Goal: Browse casually: Explore the website without a specific task or goal

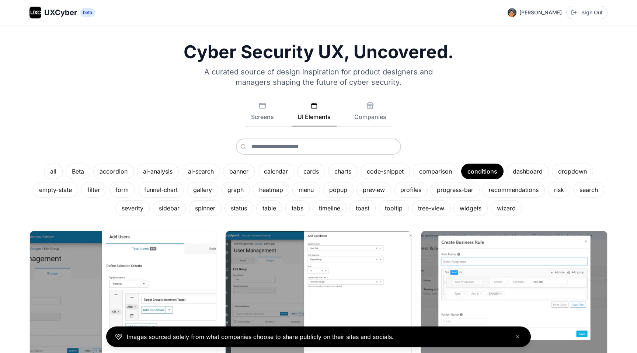
scroll to position [39, 0]
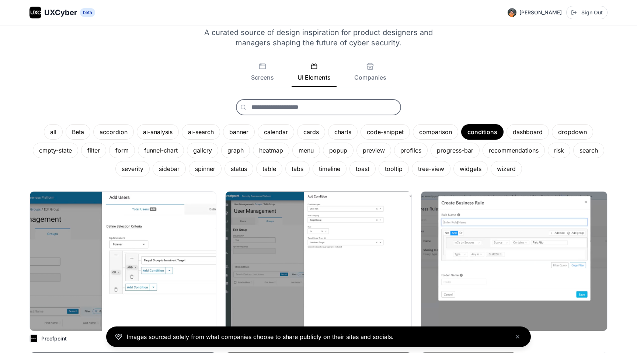
click at [259, 111] on input "text" at bounding box center [318, 107] width 165 height 16
type input "*****"
click at [249, 125] on span "table" at bounding box center [249, 124] width 14 height 7
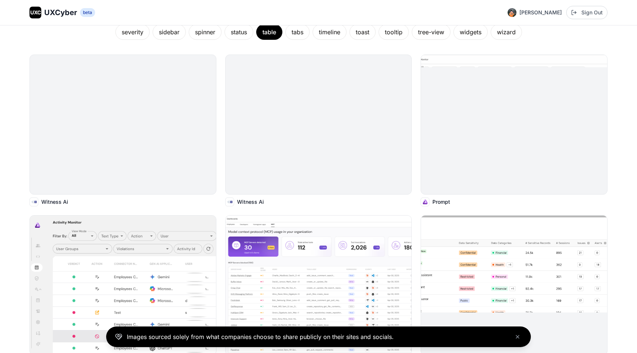
scroll to position [179, 0]
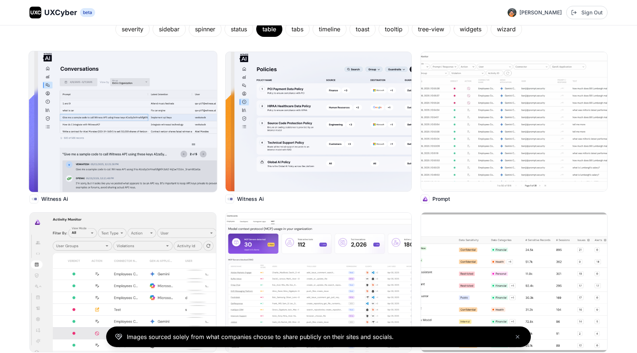
click at [160, 144] on img at bounding box center [123, 121] width 188 height 141
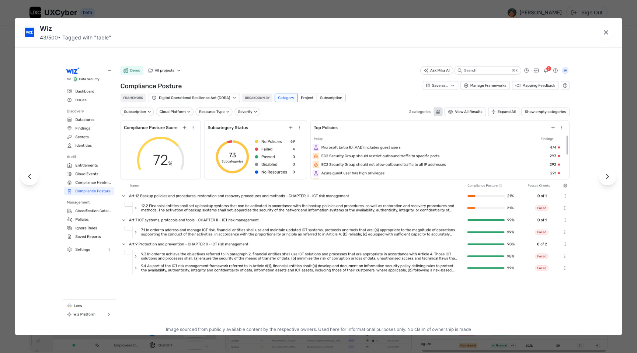
click at [432, 207] on img at bounding box center [318, 191] width 511 height 253
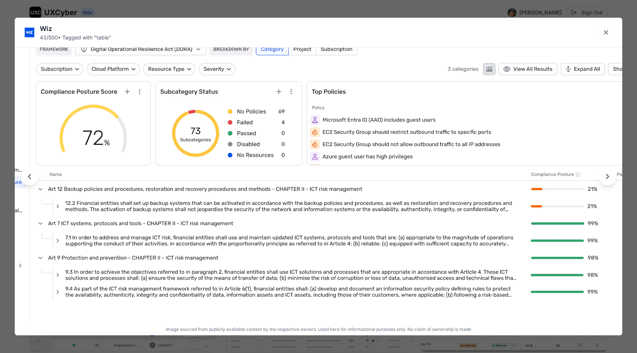
click at [432, 207] on img at bounding box center [318, 182] width 729 height 361
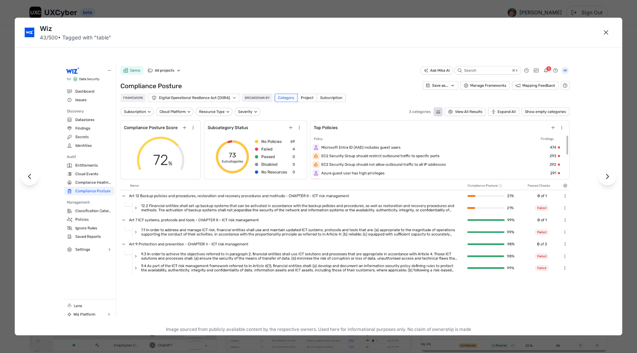
click at [436, 209] on img at bounding box center [318, 191] width 511 height 253
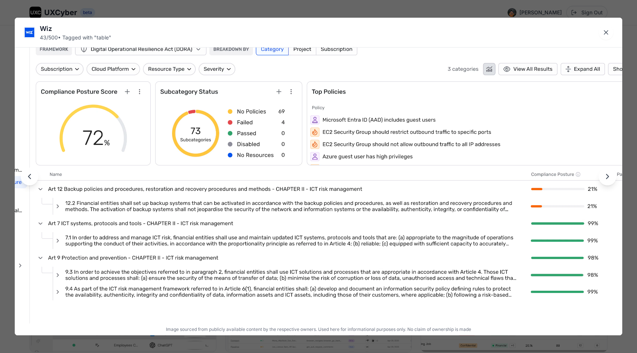
click at [436, 209] on img at bounding box center [318, 182] width 729 height 361
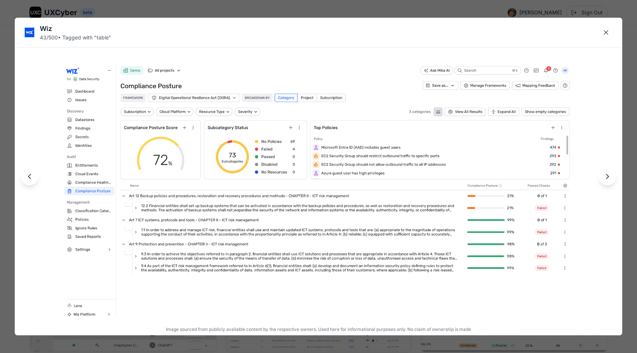
click at [530, 167] on img at bounding box center [318, 191] width 511 height 253
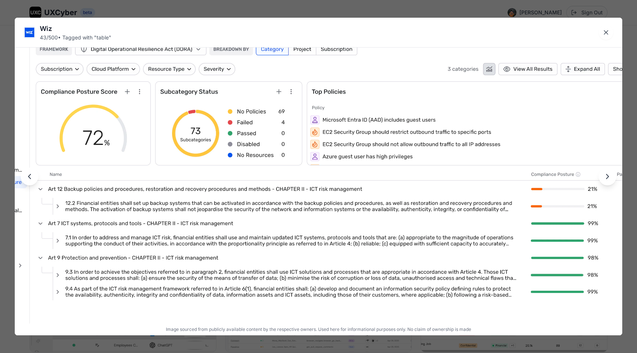
click at [530, 167] on img at bounding box center [318, 182] width 729 height 361
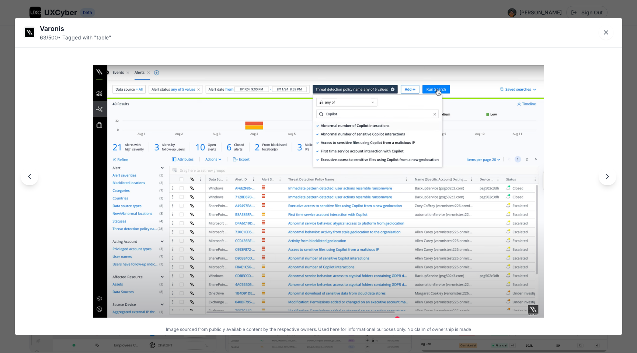
click at [457, 196] on img at bounding box center [318, 191] width 451 height 253
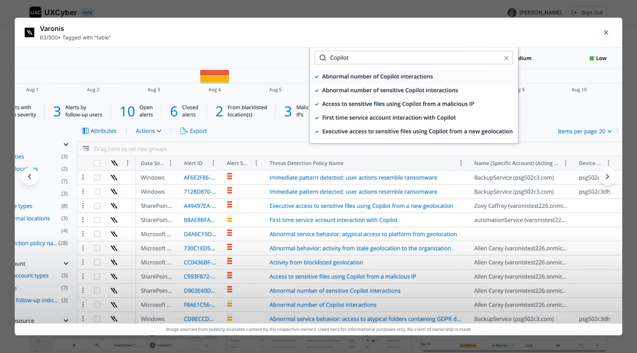
click at [457, 196] on img at bounding box center [318, 182] width 729 height 409
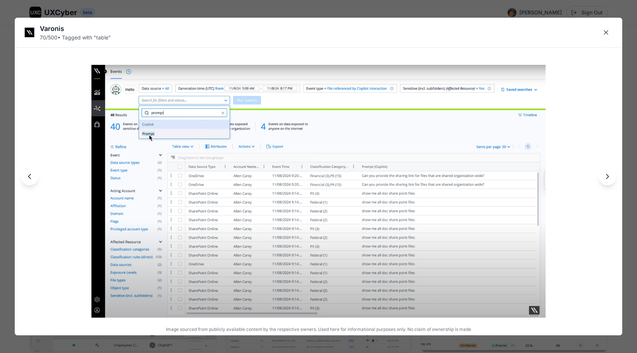
click at [520, 125] on img at bounding box center [318, 191] width 455 height 253
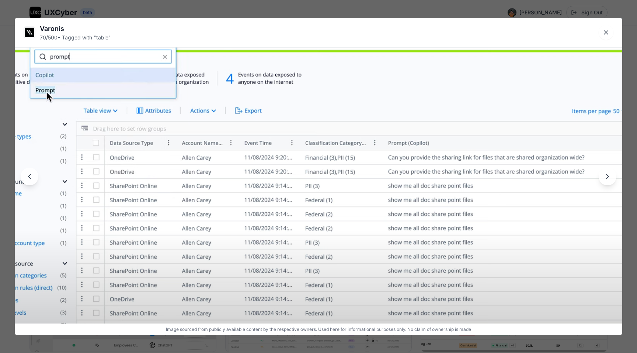
click at [520, 125] on img at bounding box center [318, 183] width 729 height 406
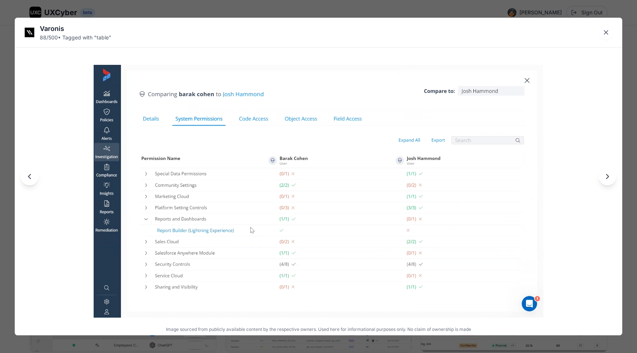
click at [348, 148] on img at bounding box center [318, 191] width 449 height 253
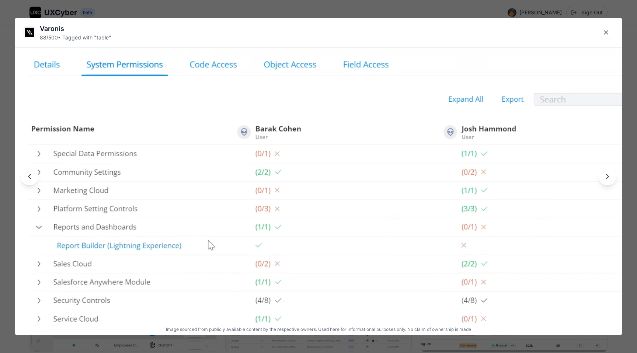
click at [348, 148] on img at bounding box center [318, 182] width 729 height 410
